Goal: Task Accomplishment & Management: Use online tool/utility

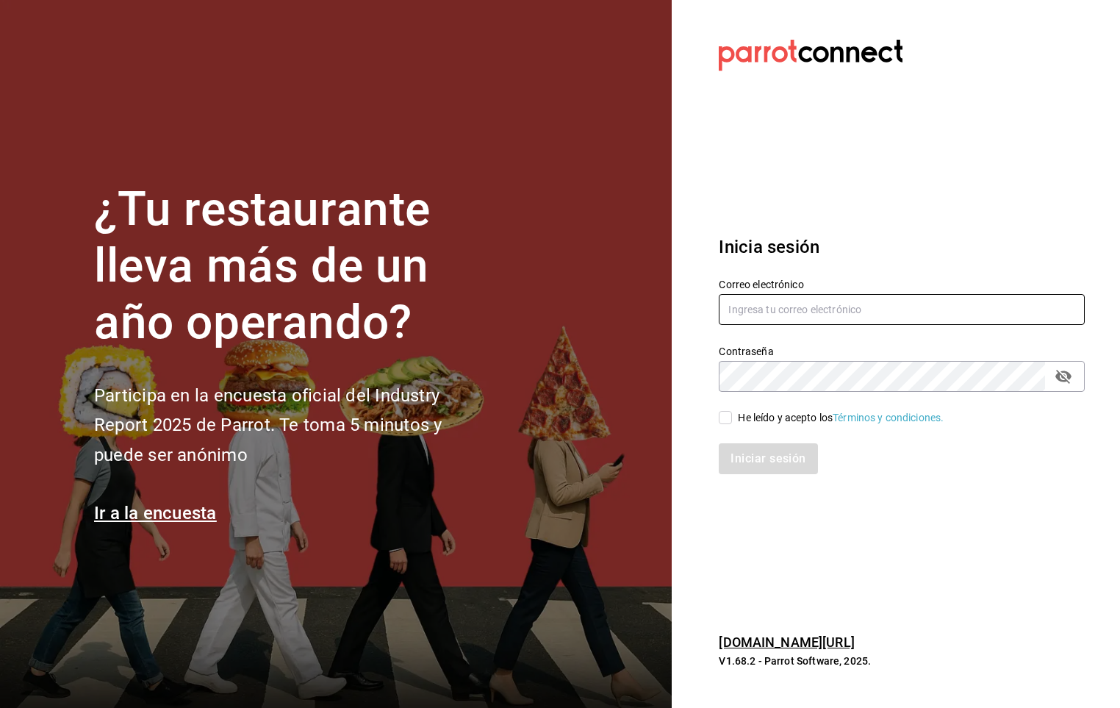
type input "[PERSON_NAME][EMAIL_ADDRESS][PERSON_NAME][DOMAIN_NAME]"
click at [736, 414] on span "He leído y acepto los Términos y condiciones." at bounding box center [838, 417] width 212 height 15
click at [732, 414] on input "He leído y acepto los Términos y condiciones." at bounding box center [725, 417] width 13 height 13
checkbox input "true"
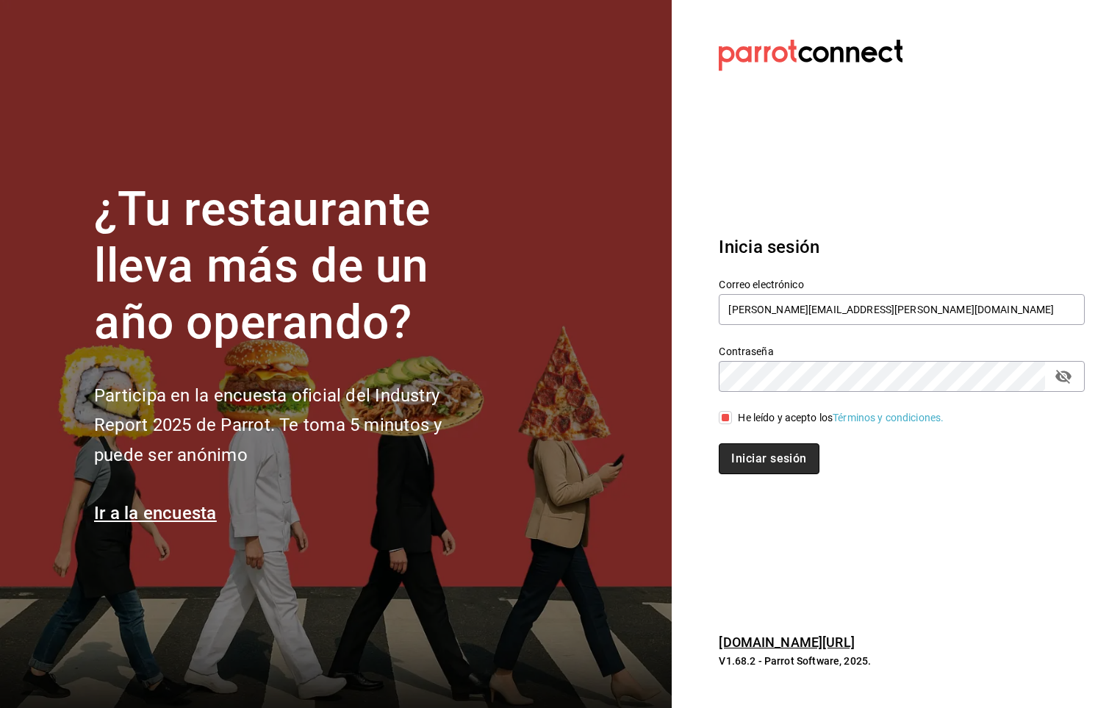
click at [750, 450] on button "Iniciar sesión" at bounding box center [769, 458] width 100 height 31
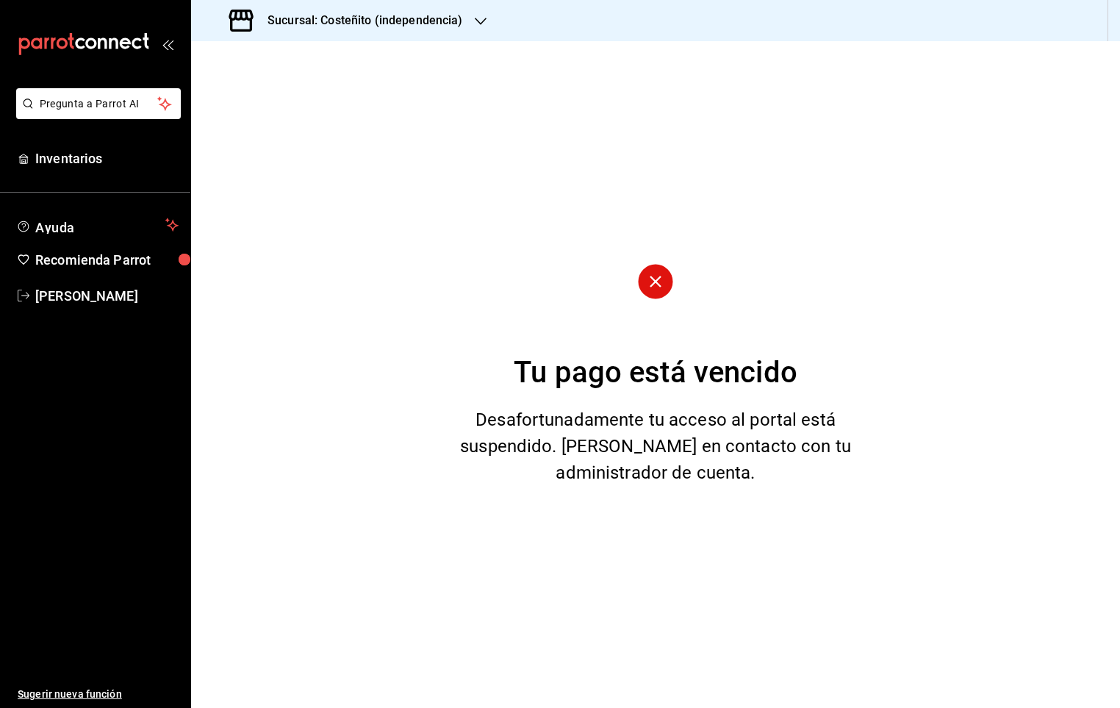
click at [435, 32] on div "Sucursal: Costeñito (independencia)" at bounding box center [348, 20] width 290 height 41
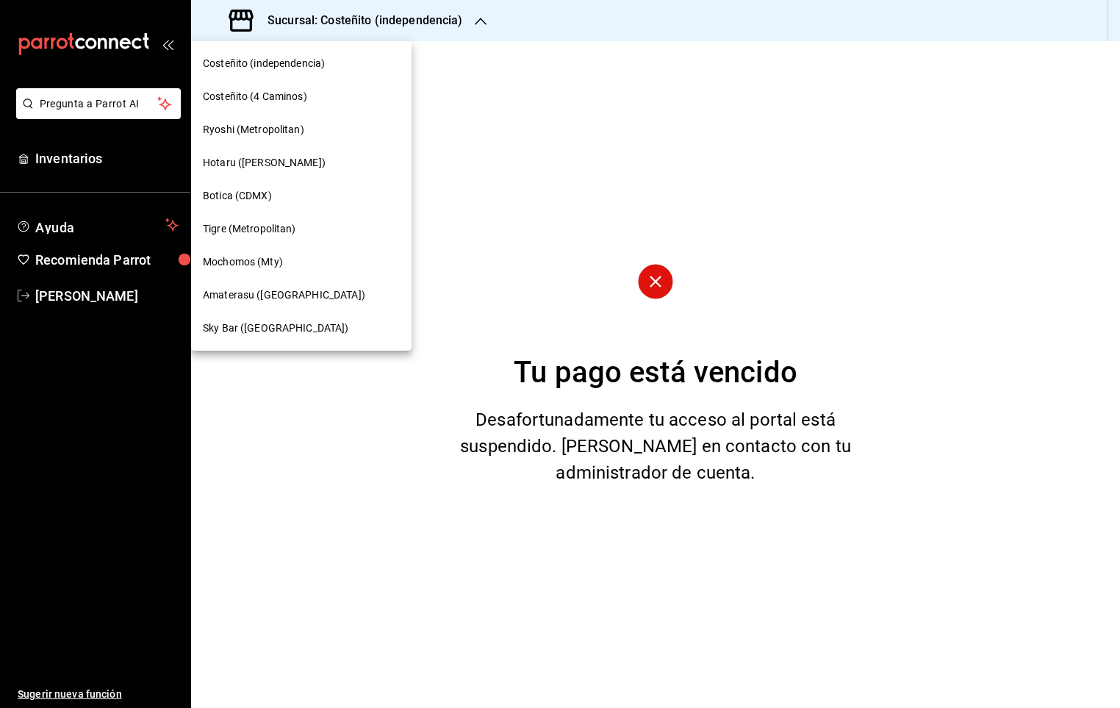
click at [262, 267] on span "Mochomos (Mty)" at bounding box center [243, 261] width 80 height 15
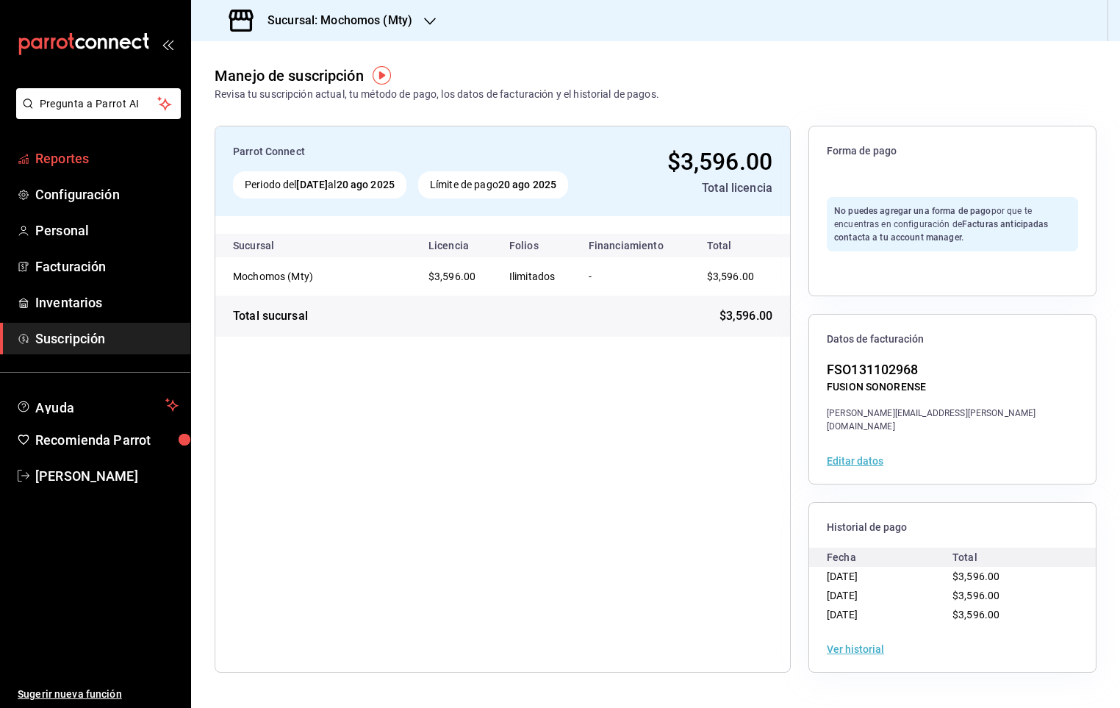
click at [118, 152] on span "Reportes" at bounding box center [106, 158] width 143 height 20
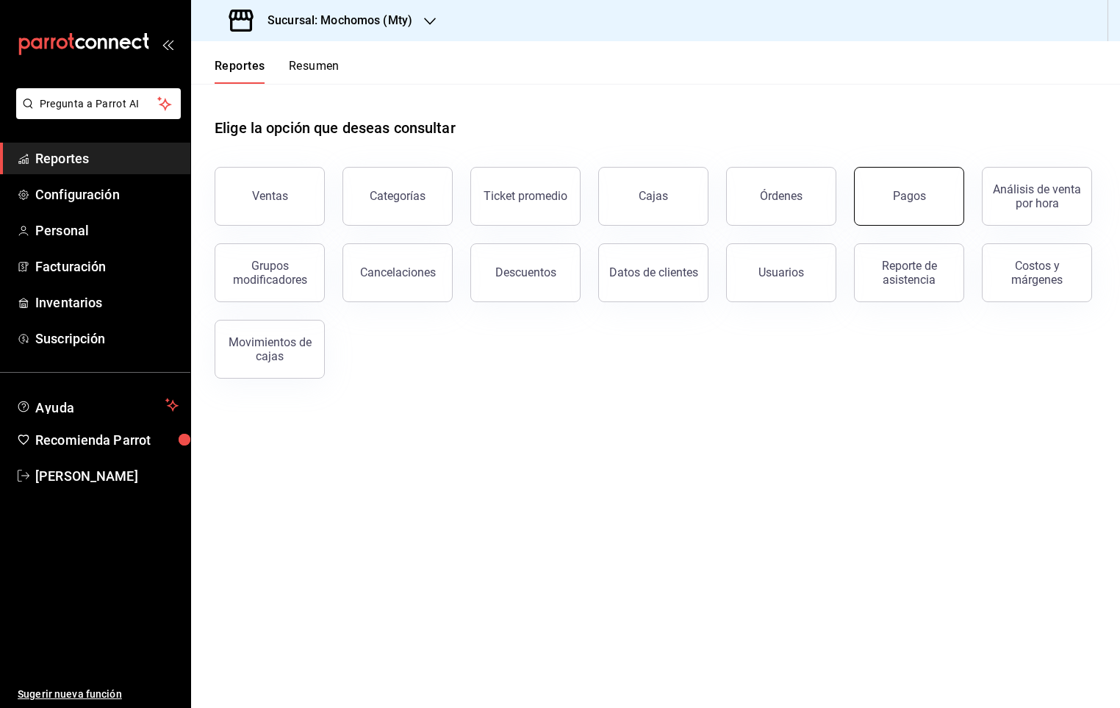
click at [898, 193] on div "Pagos" at bounding box center [909, 196] width 33 height 14
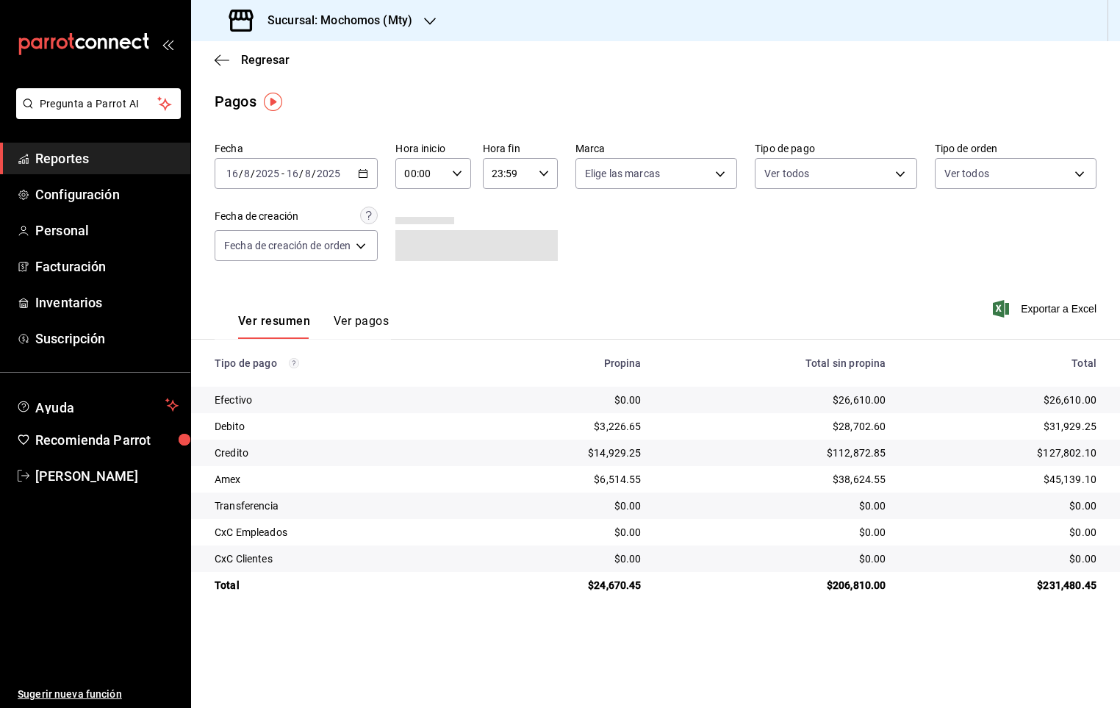
click at [459, 170] on icon "button" at bounding box center [457, 173] width 10 height 10
click at [459, 172] on div at bounding box center [560, 354] width 1120 height 708
click at [433, 179] on input "00:00" at bounding box center [420, 173] width 50 height 29
click at [452, 174] on div at bounding box center [560, 354] width 1120 height 708
click at [689, 181] on body "Pregunta a Parrot AI Reportes Configuración Personal Facturación Inventarios Su…" at bounding box center [560, 354] width 1120 height 708
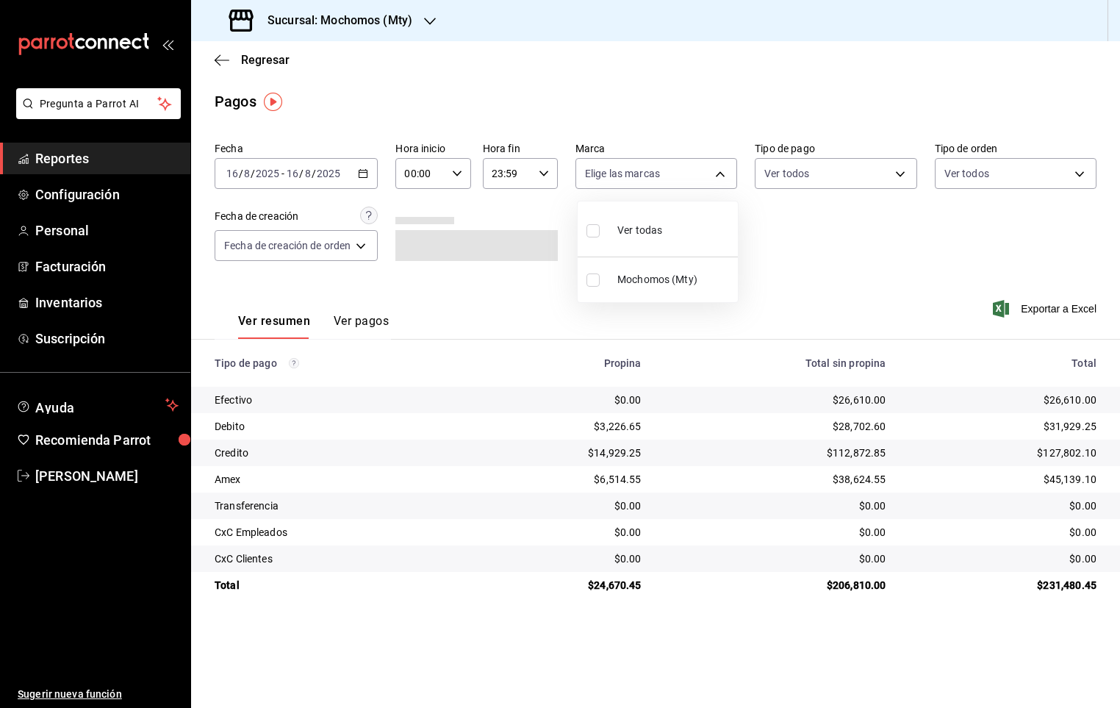
click at [686, 223] on li "Ver todas" at bounding box center [658, 228] width 160 height 43
type input "b352ad34-a903-4246-b8b1-197398375429"
checkbox input "true"
click at [871, 168] on div at bounding box center [560, 354] width 1120 height 708
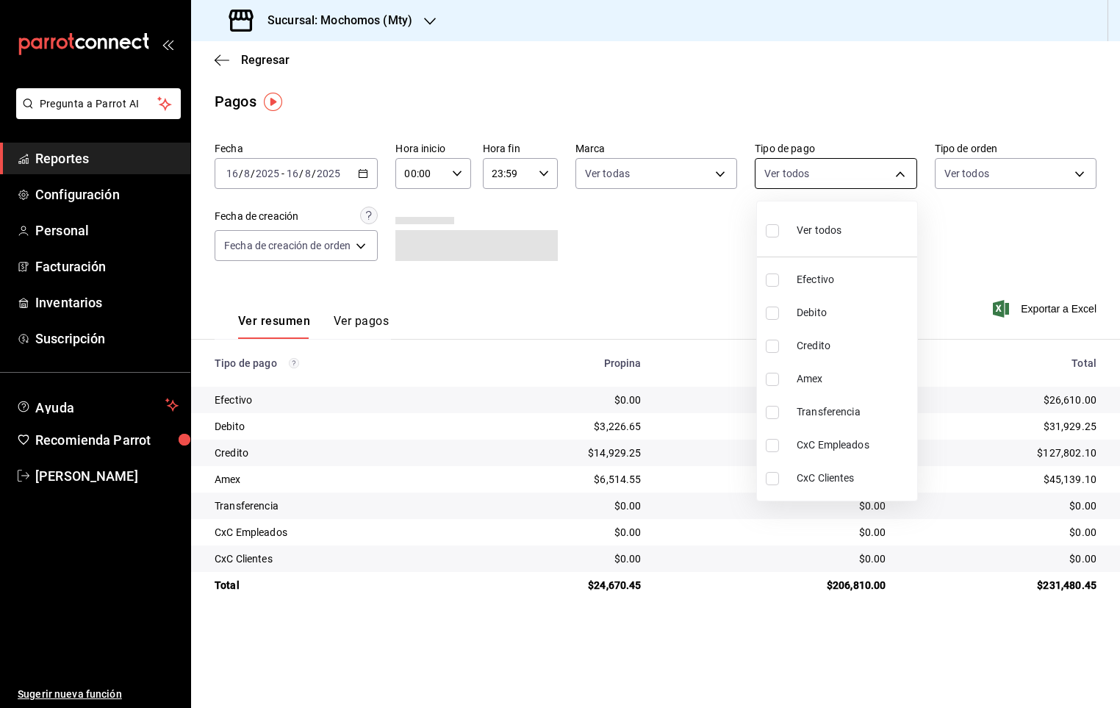
click at [880, 183] on body "Pregunta a Parrot AI Reportes Configuración Personal Facturación Inventarios Su…" at bounding box center [560, 354] width 1120 height 708
click at [884, 159] on div at bounding box center [560, 354] width 1120 height 708
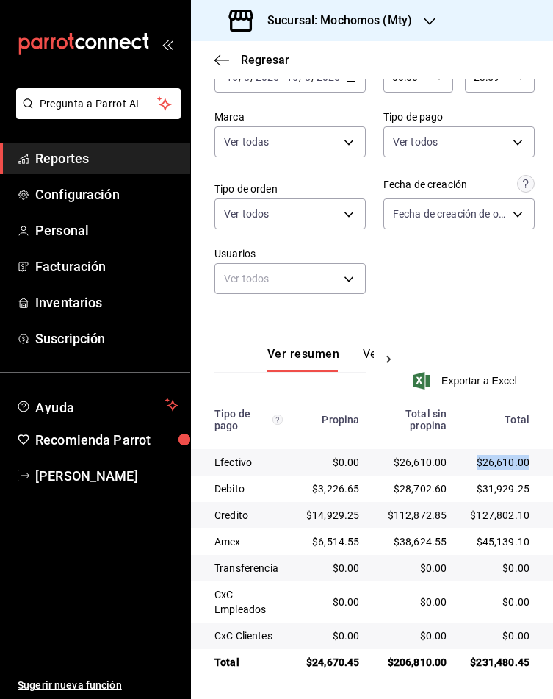
scroll to position [0, 7]
drag, startPoint x: 486, startPoint y: 463, endPoint x: 534, endPoint y: 464, distance: 48.5
click at [534, 464] on td "$26,610.00" at bounding box center [506, 462] width 95 height 26
drag, startPoint x: 445, startPoint y: 492, endPoint x: 519, endPoint y: 495, distance: 73.5
click at [519, 495] on td "$31,929.25" at bounding box center [506, 488] width 95 height 26
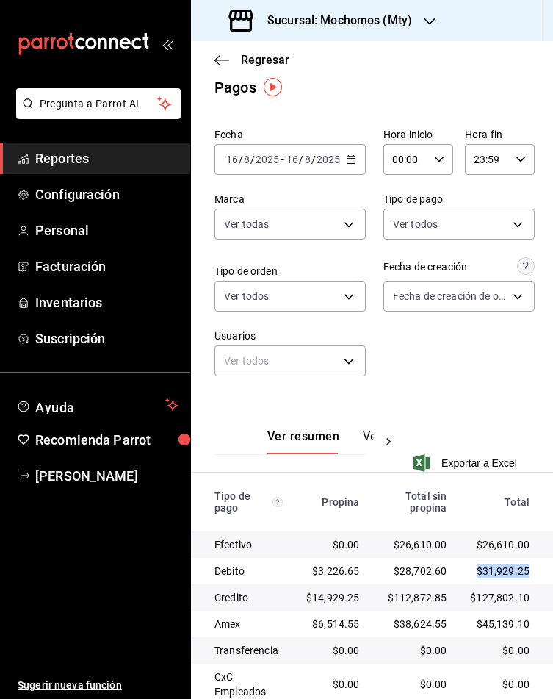
scroll to position [0, 0]
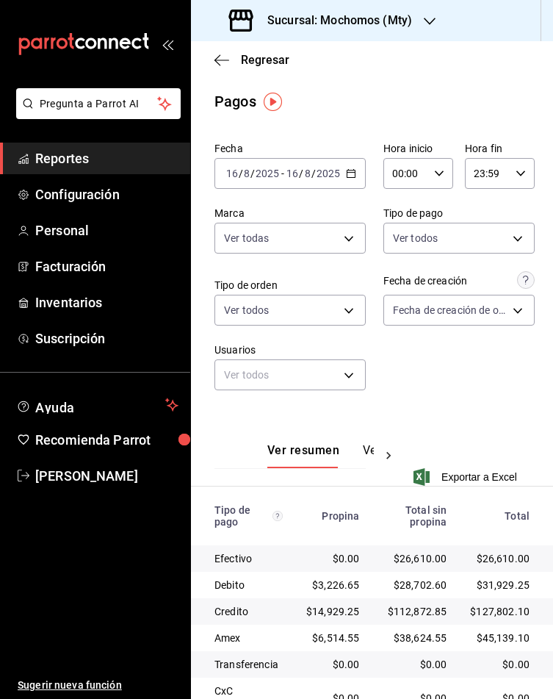
click at [421, 181] on div "00:00 Hora inicio" at bounding box center [419, 173] width 70 height 31
click at [395, 272] on span "05" at bounding box center [392, 277] width 10 height 12
type input "05:00"
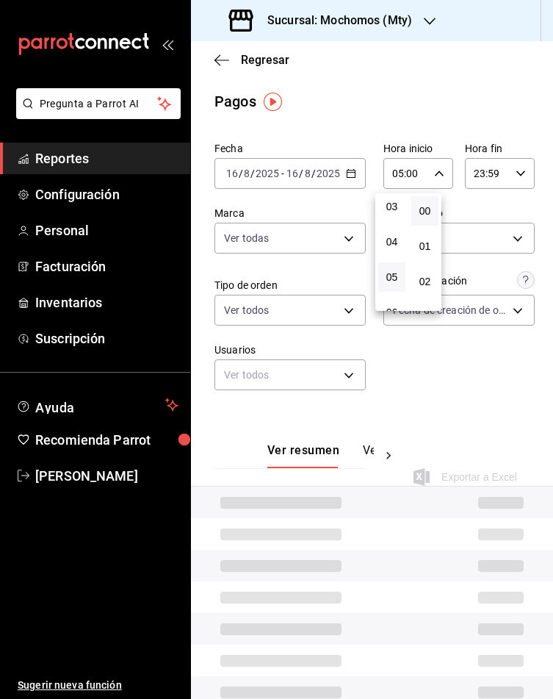
click at [501, 362] on div at bounding box center [276, 349] width 553 height 699
